Goal: Task Accomplishment & Management: Manage account settings

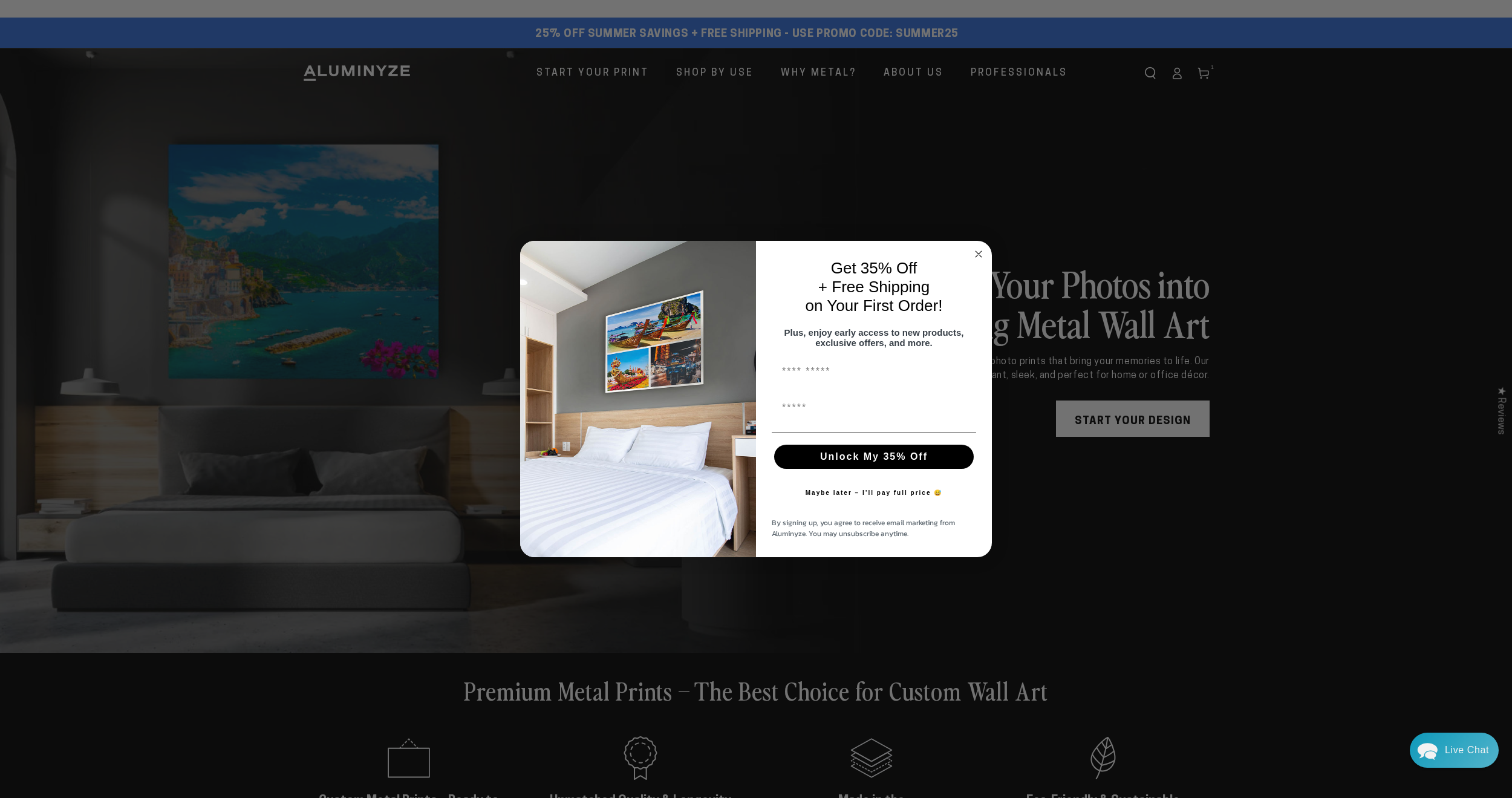
click at [976, 248] on circle "Close dialog" at bounding box center [979, 254] width 14 height 14
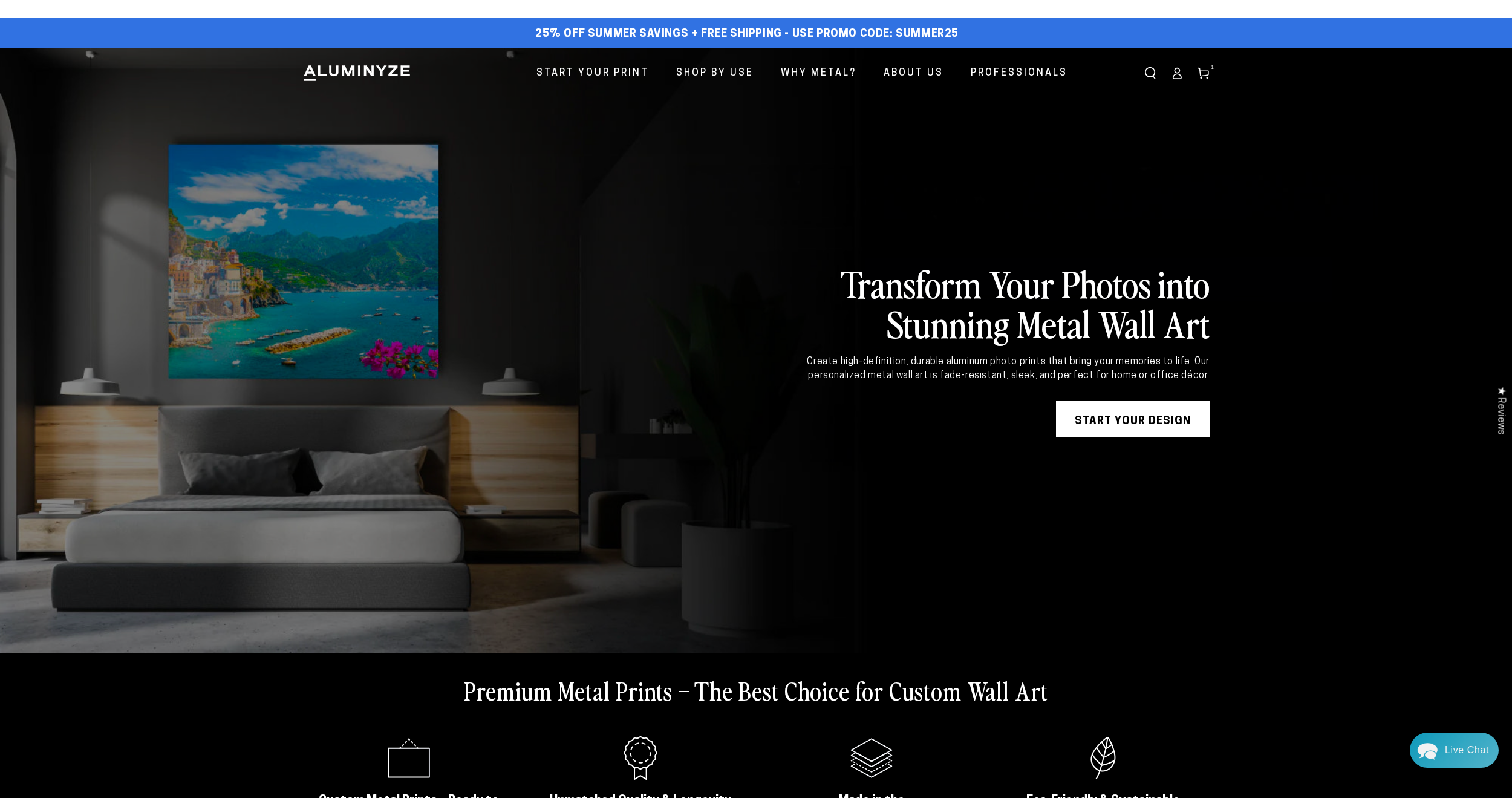
click at [1171, 73] on icon at bounding box center [1176, 73] width 12 height 12
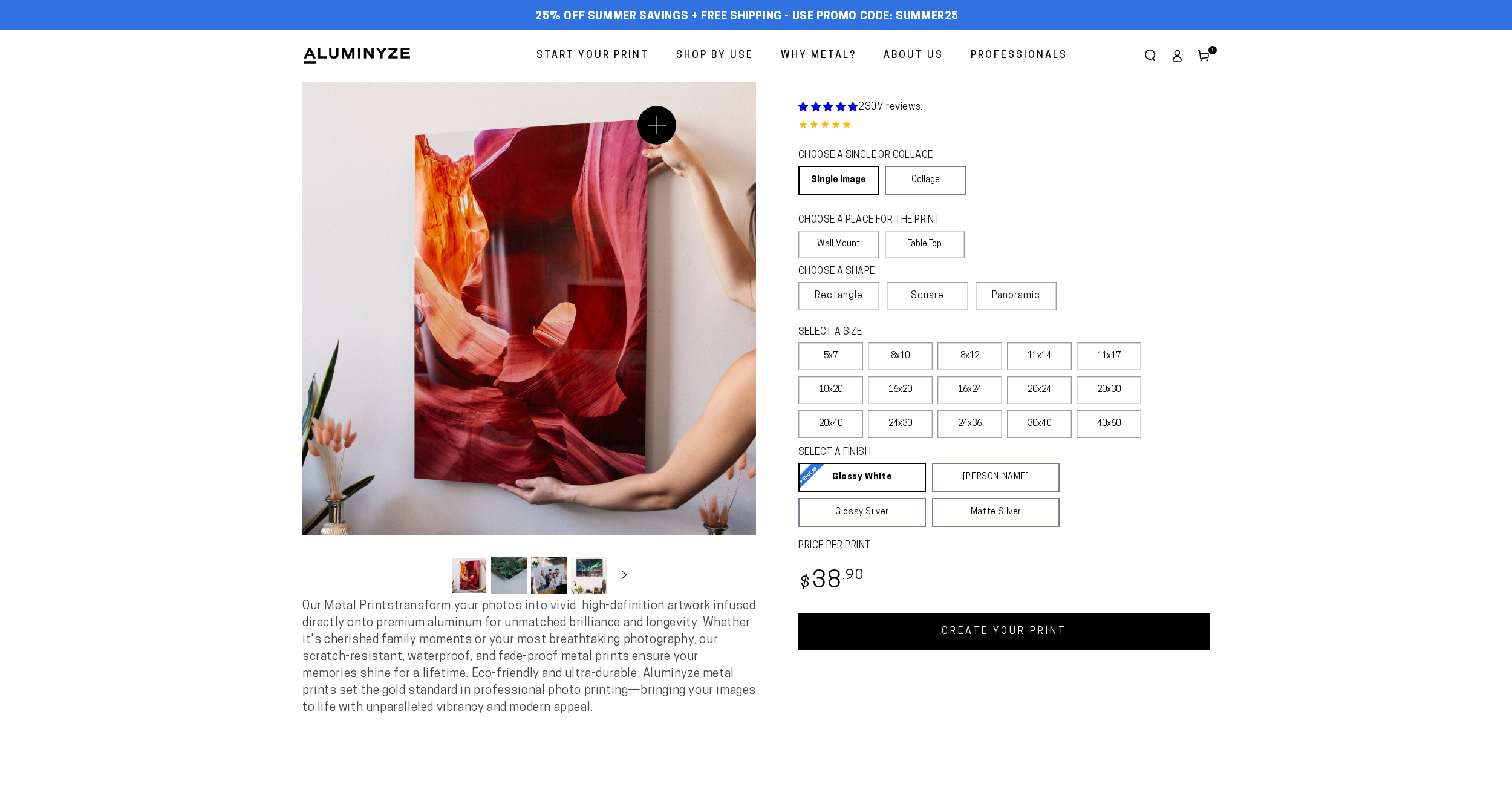
select select "**********"
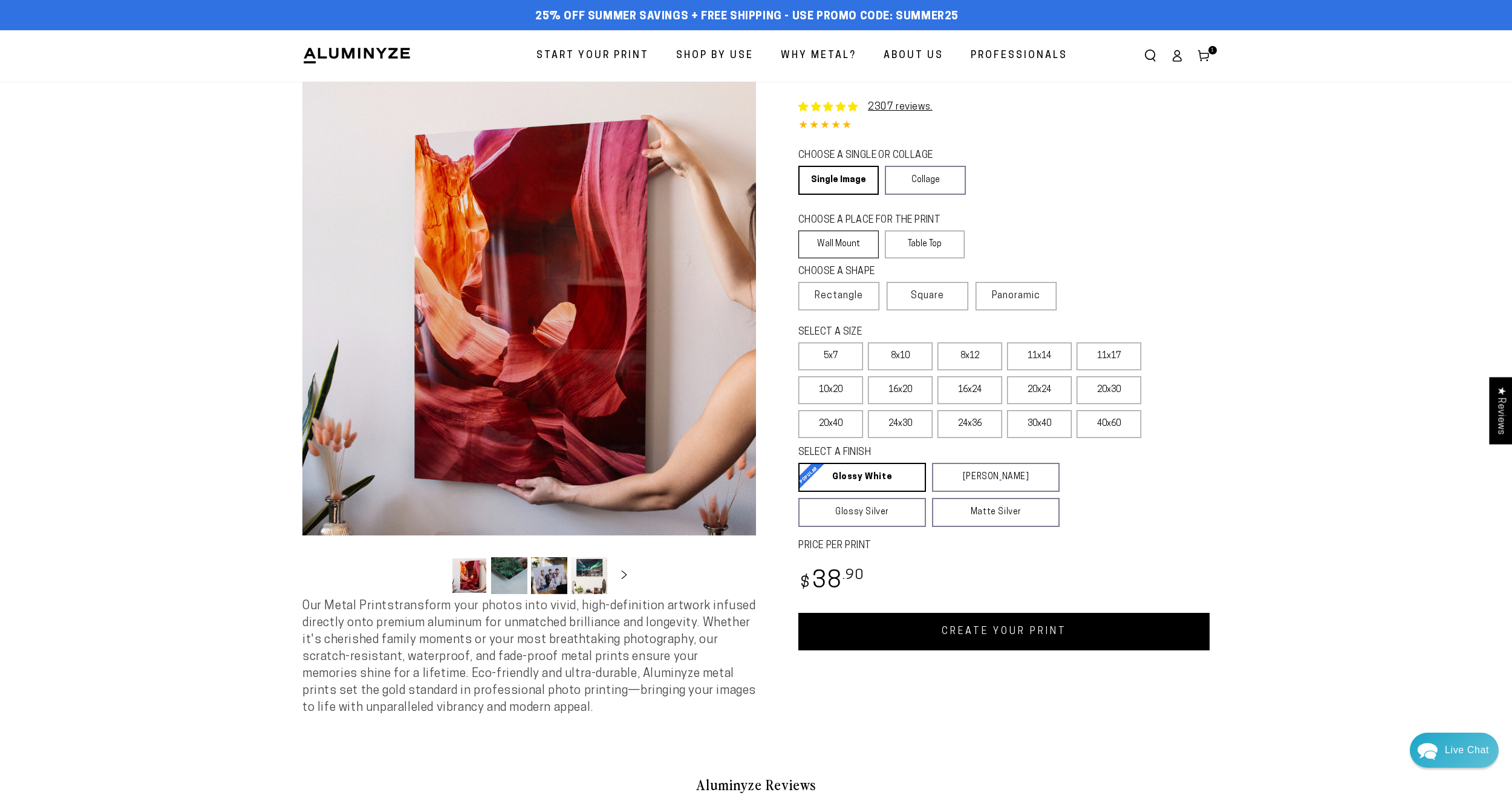
click at [848, 239] on label "Wall Mount" at bounding box center [839, 244] width 81 height 28
click at [850, 245] on label "Wall Mount" at bounding box center [839, 244] width 81 height 28
click at [1183, 60] on link "Account" at bounding box center [1177, 55] width 27 height 27
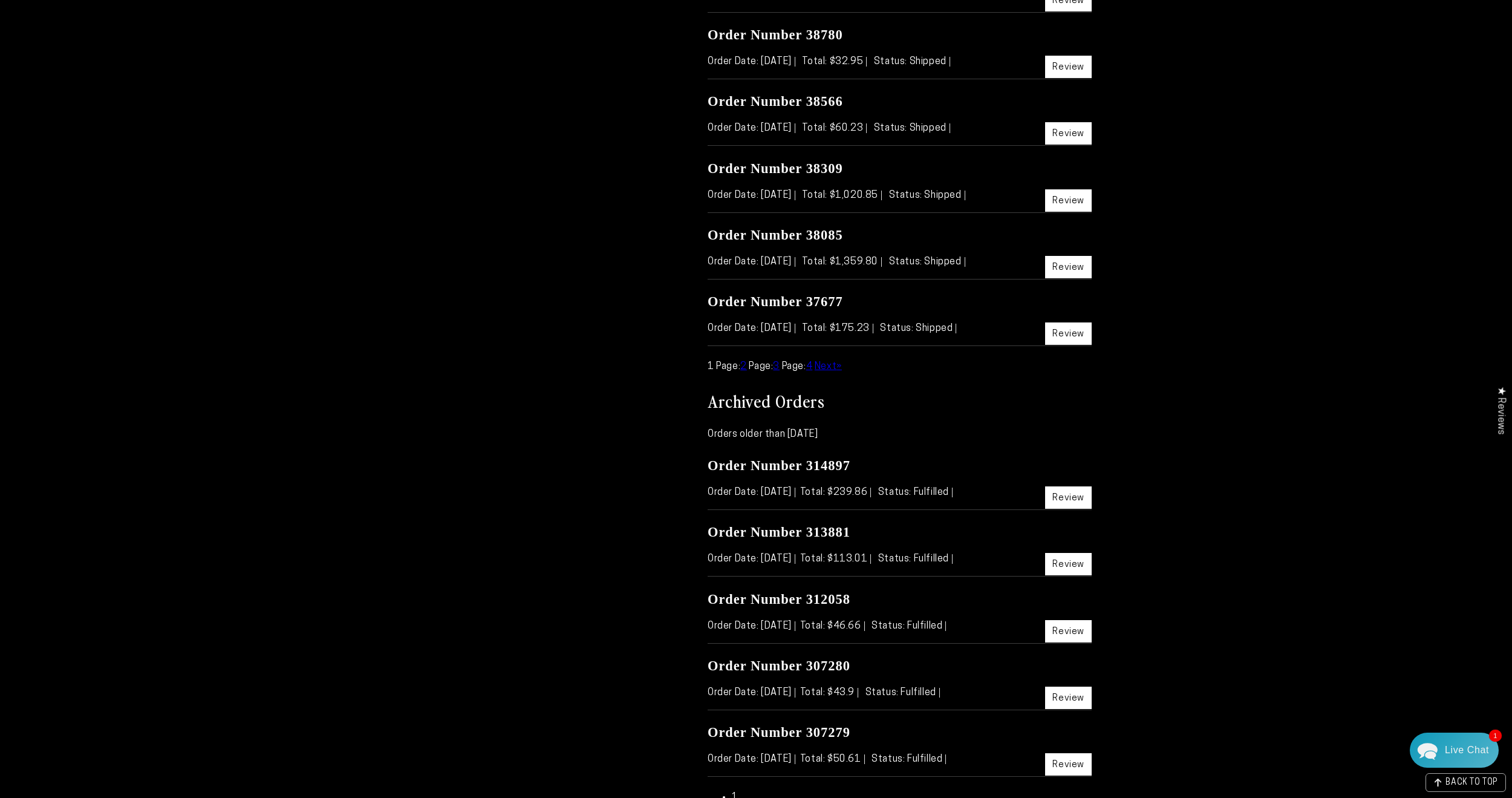
scroll to position [530, 0]
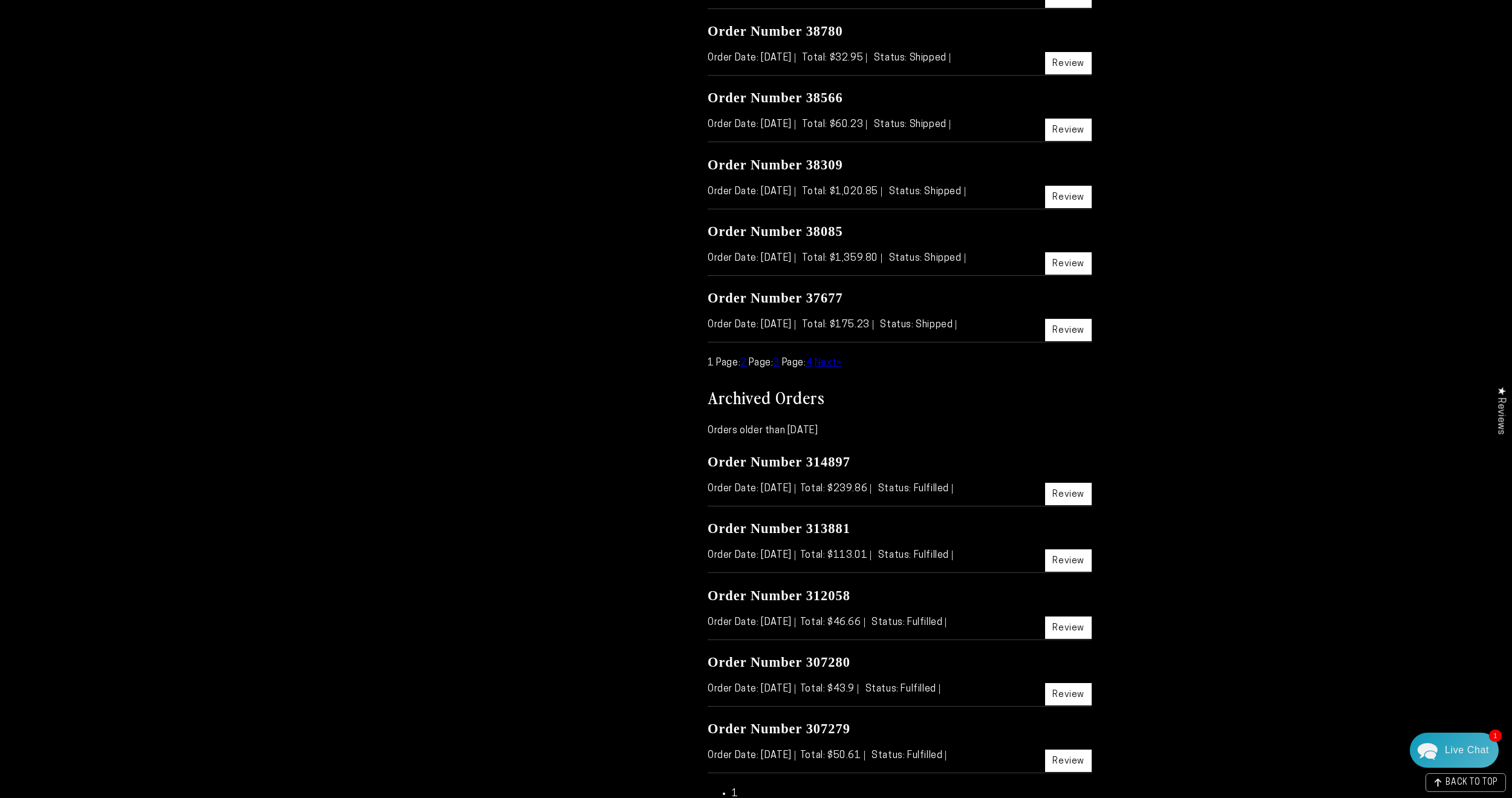
click at [1063, 261] on link "Review" at bounding box center [1068, 264] width 47 height 22
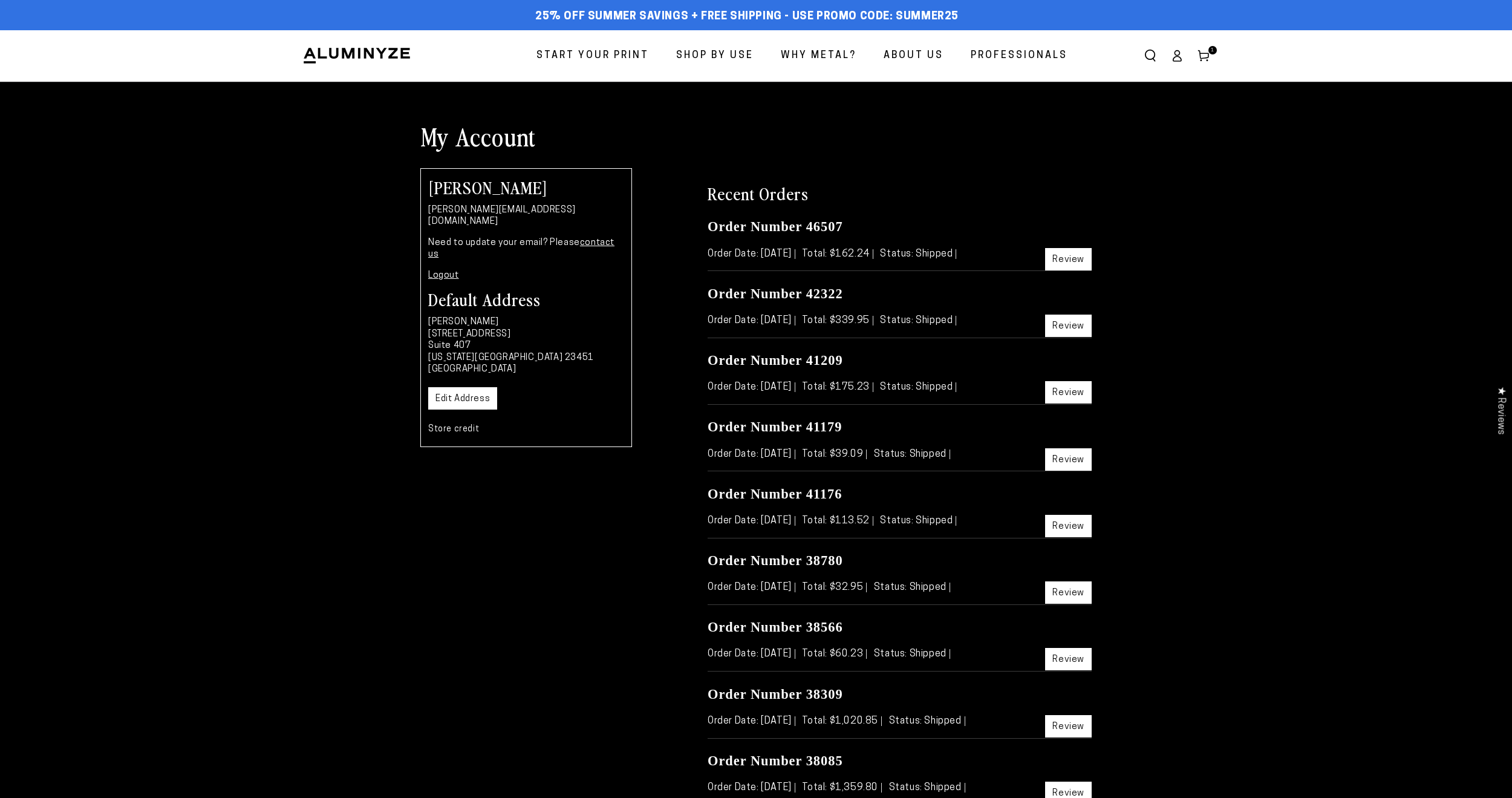
scroll to position [451, 0]
